Goal: Information Seeking & Learning: Find specific page/section

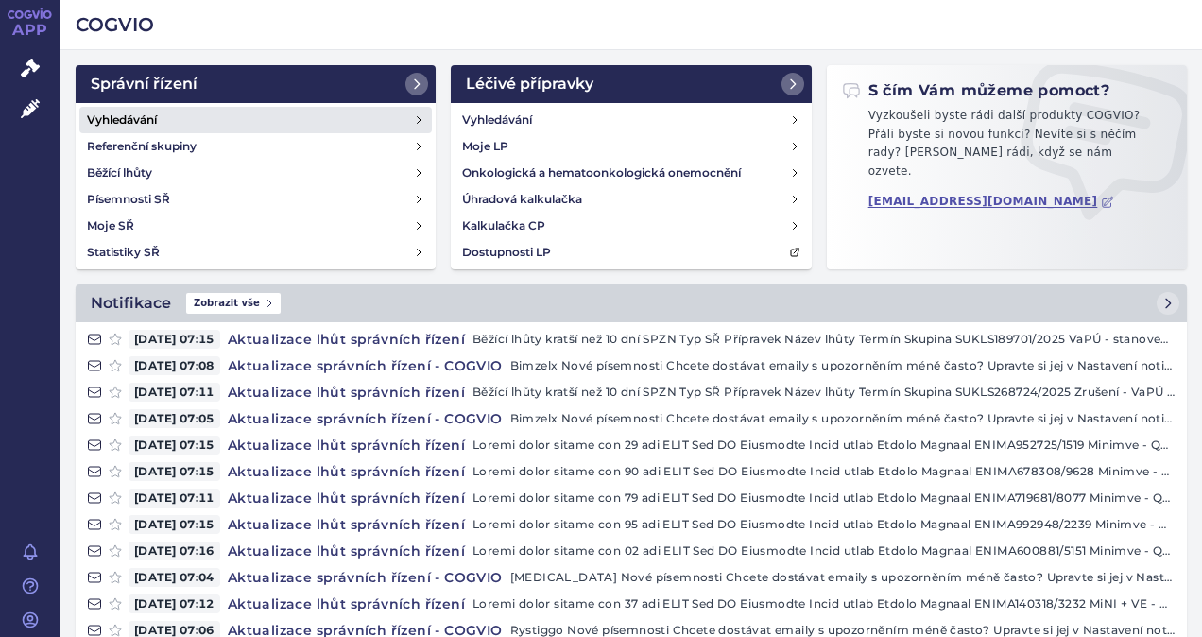
click at [137, 121] on h4 "Vyhledávání" at bounding box center [122, 120] width 70 height 19
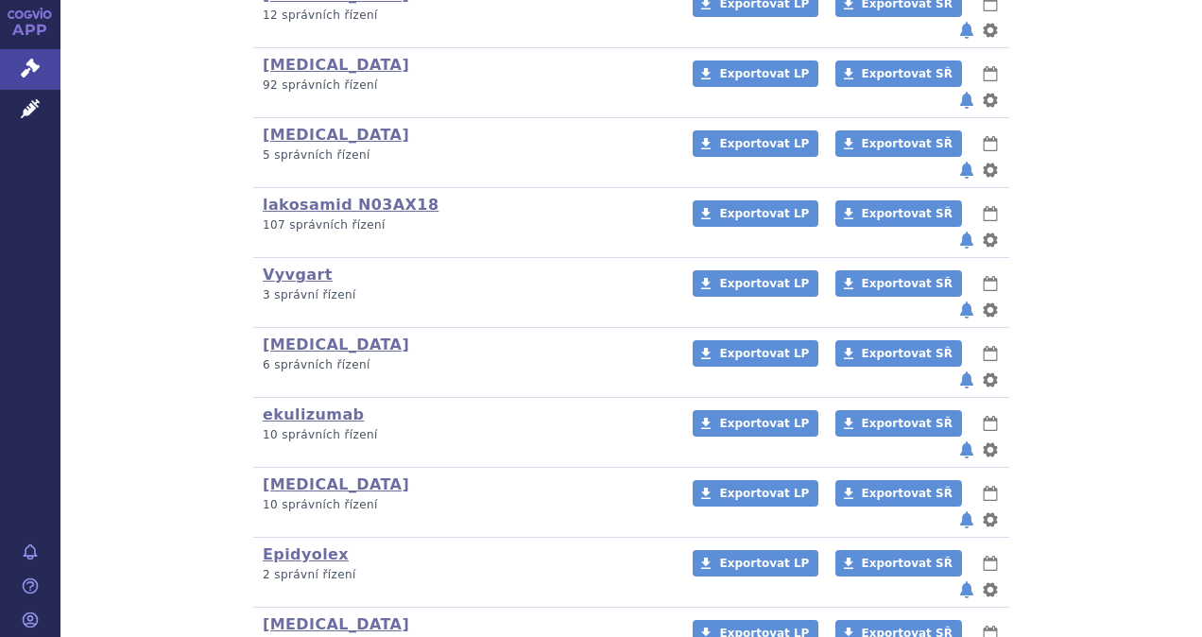
scroll to position [756, 0]
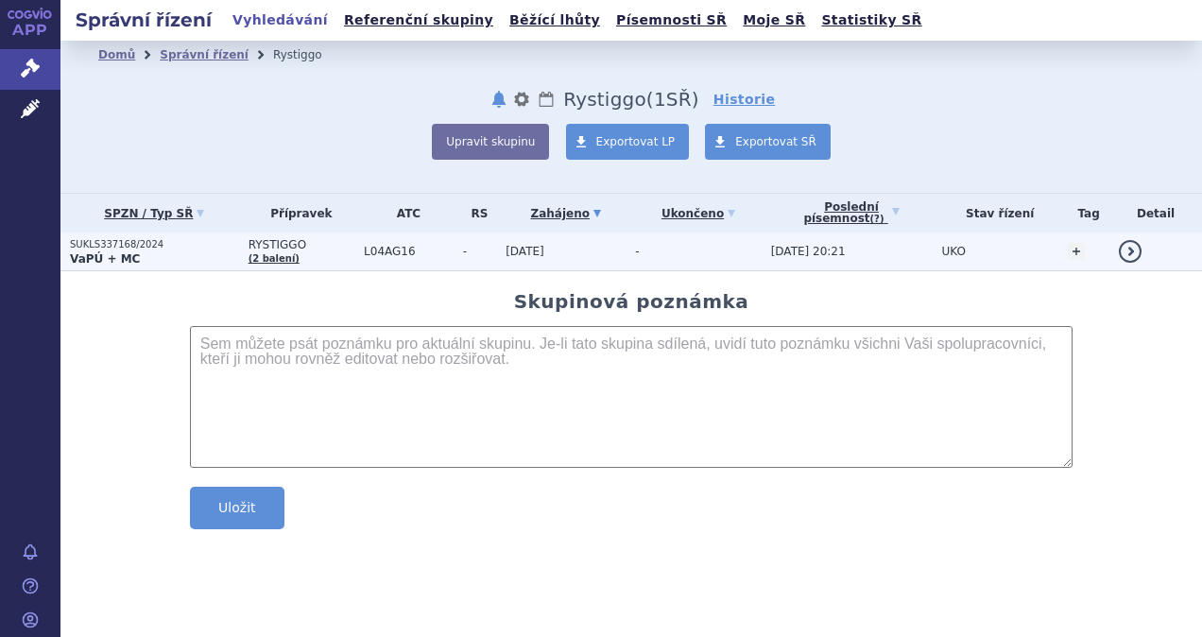
click at [111, 252] on strong "VaPÚ + MC" at bounding box center [105, 258] width 70 height 13
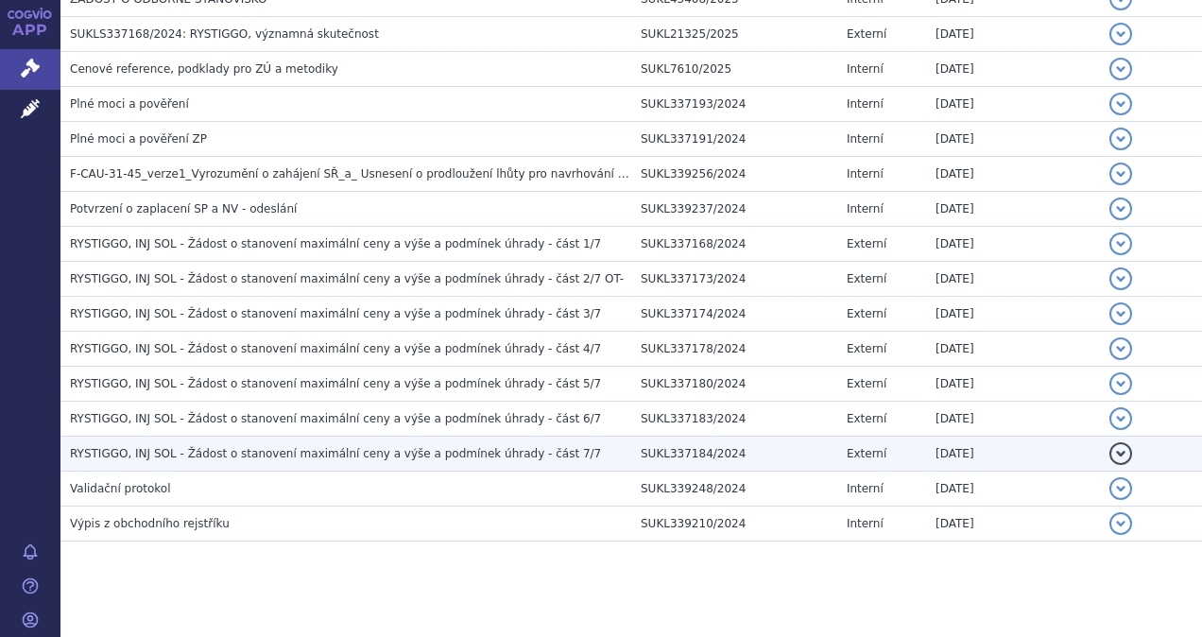
scroll to position [1247, 0]
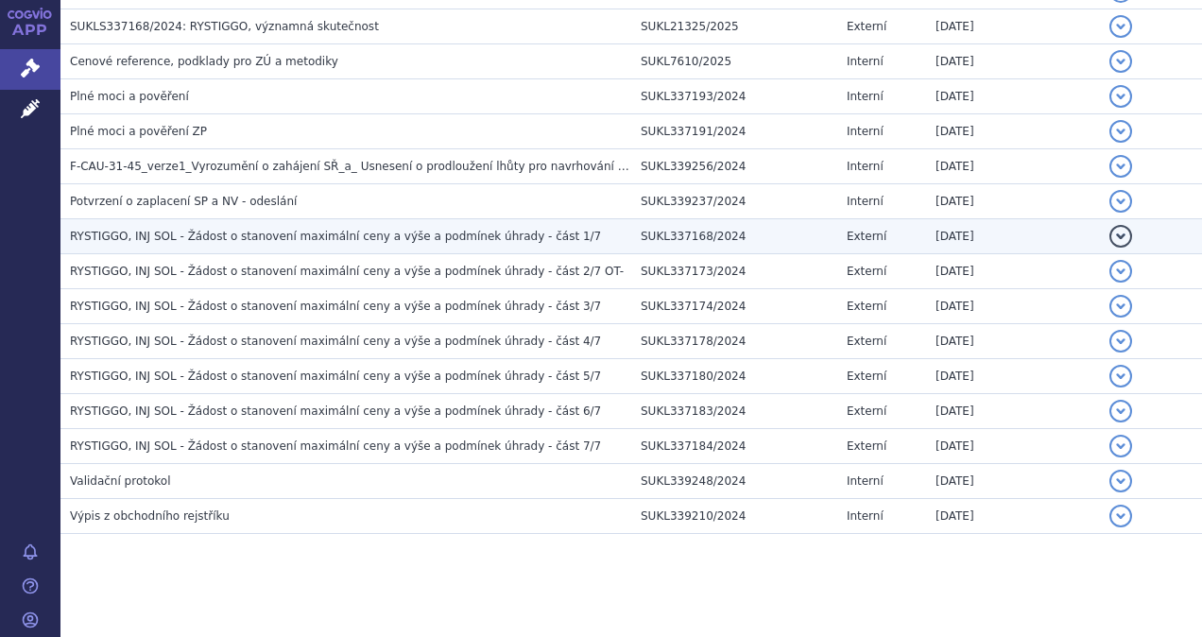
click at [324, 236] on h3 "RYSTIGGO, INJ SOL - Žádost o stanovení maximální ceny a výše a podmínek úhrady …" at bounding box center [350, 236] width 561 height 19
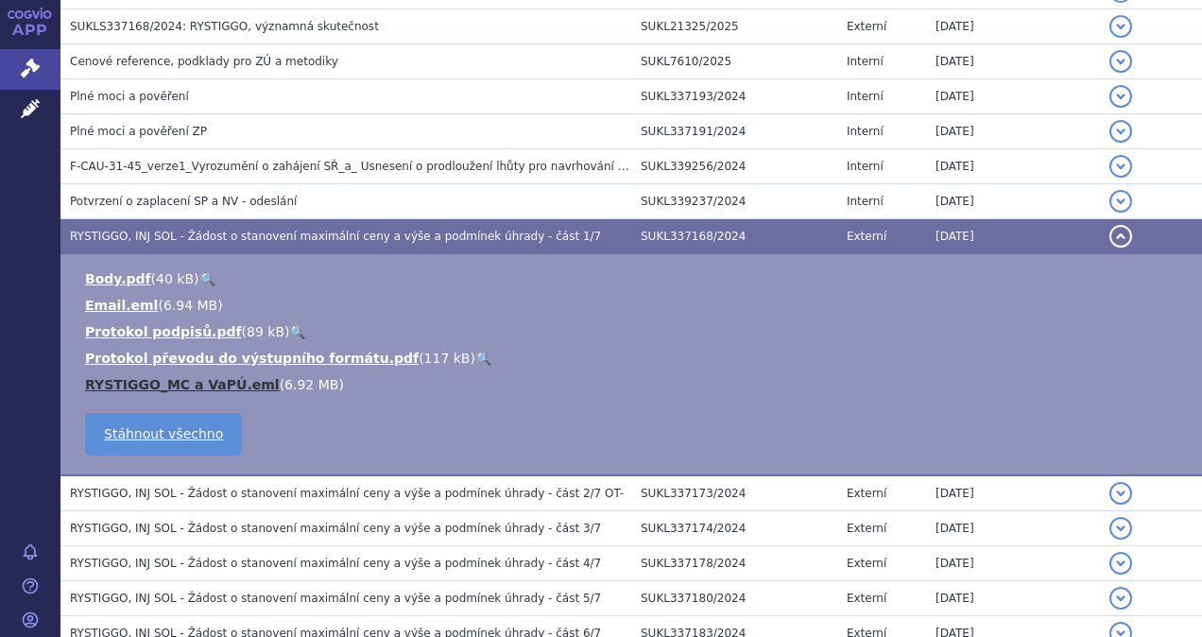
click at [162, 379] on link "RYSTIGGO_MC a VaPÚ.eml" at bounding box center [182, 384] width 195 height 15
